Goal: Navigation & Orientation: Find specific page/section

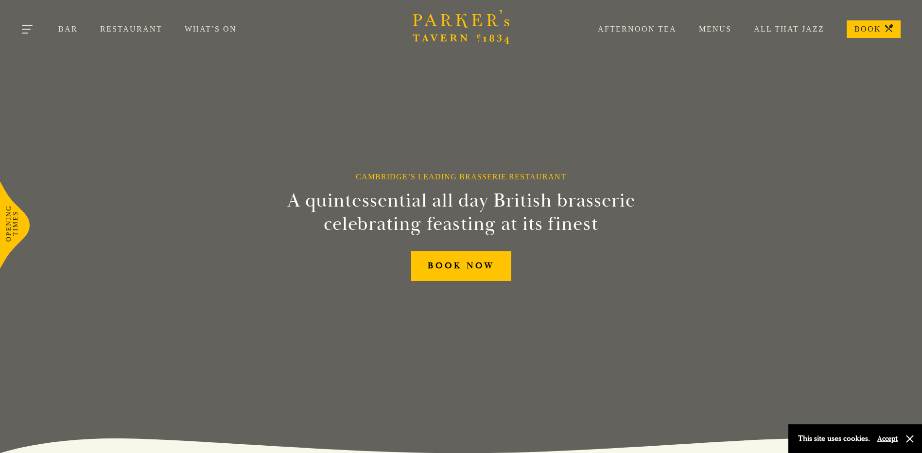
click at [31, 26] on button "Toggle navigation" at bounding box center [27, 30] width 41 height 41
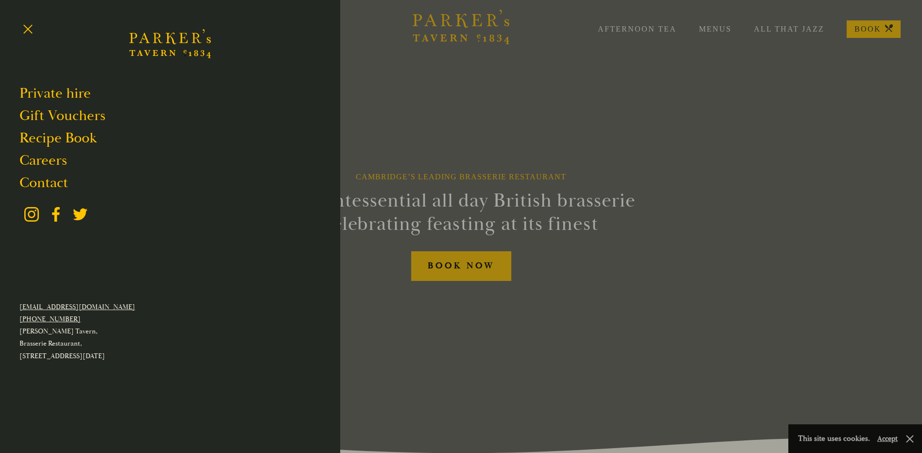
click at [639, 90] on div at bounding box center [461, 226] width 922 height 453
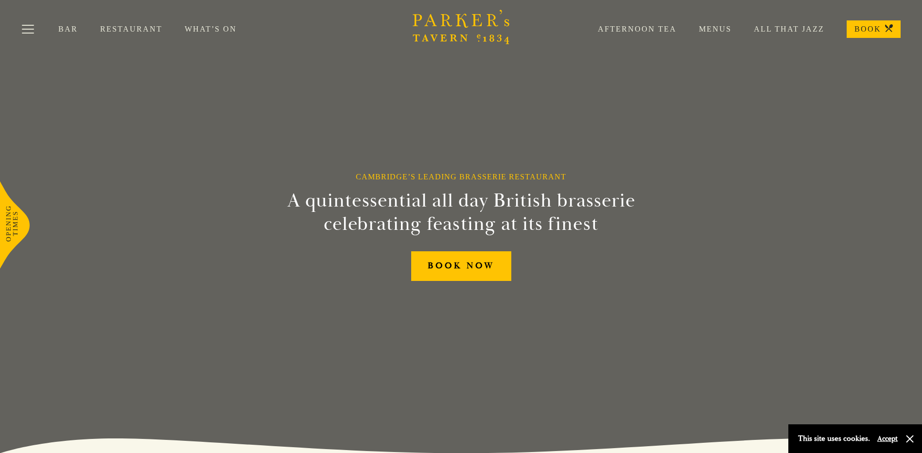
click at [737, 242] on div "Cambridge’s Leading Brasserie Restaurant A quintessential all day British brass…" at bounding box center [461, 226] width 583 height 453
click at [281, 345] on div "Cambridge’s Leading Brasserie Restaurant A quintessential all day British brass…" at bounding box center [461, 226] width 583 height 453
click at [711, 28] on link "Menus" at bounding box center [704, 29] width 55 height 10
